Goal: Find specific page/section: Find specific page/section

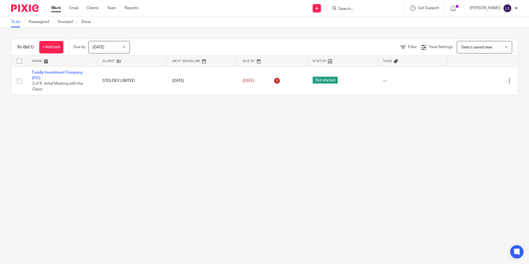
click at [115, 45] on span "[DATE]" at bounding box center [107, 47] width 29 height 12
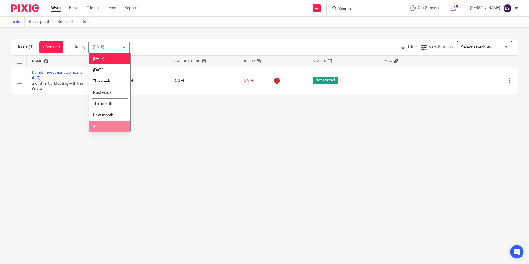
click at [96, 126] on span "All" at bounding box center [95, 126] width 4 height 4
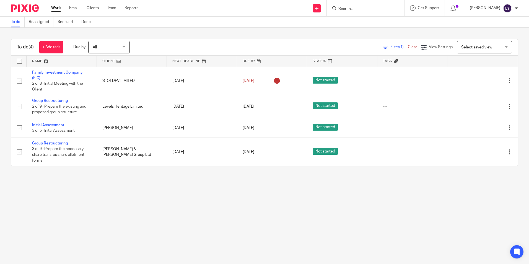
click at [364, 11] on input "Search" at bounding box center [363, 9] width 50 height 5
type input "stv"
click at [363, 20] on link at bounding box center [384, 23] width 94 height 13
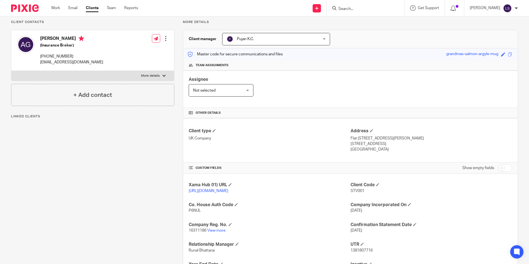
scroll to position [55, 0]
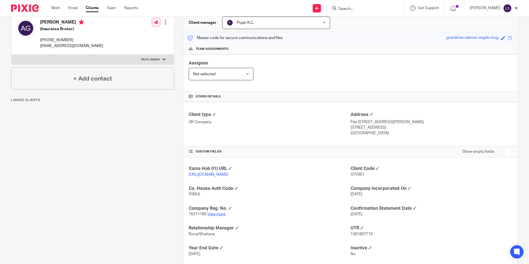
click at [214, 216] on link "View more" at bounding box center [216, 214] width 18 height 4
